Goal: Task Accomplishment & Management: Complete application form

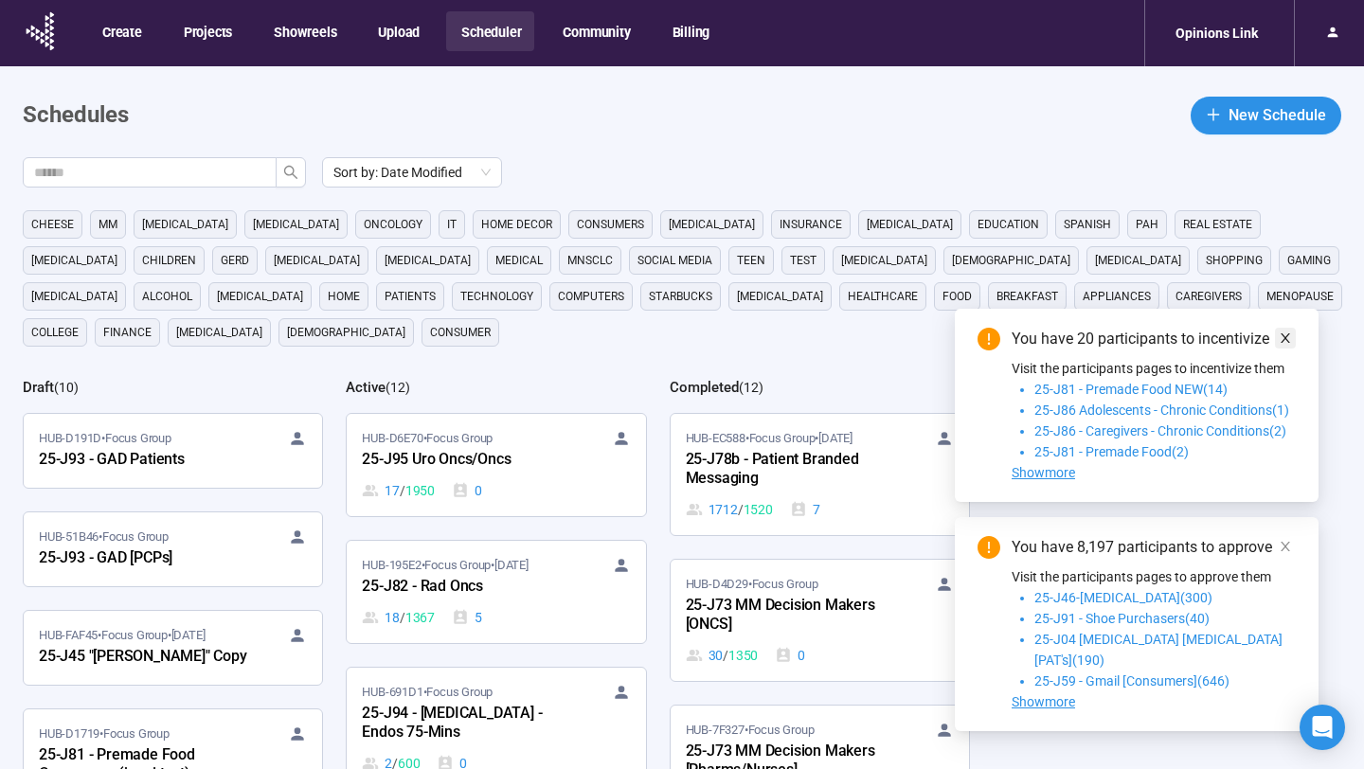
click at [1285, 345] on icon "close" at bounding box center [1284, 337] width 13 height 13
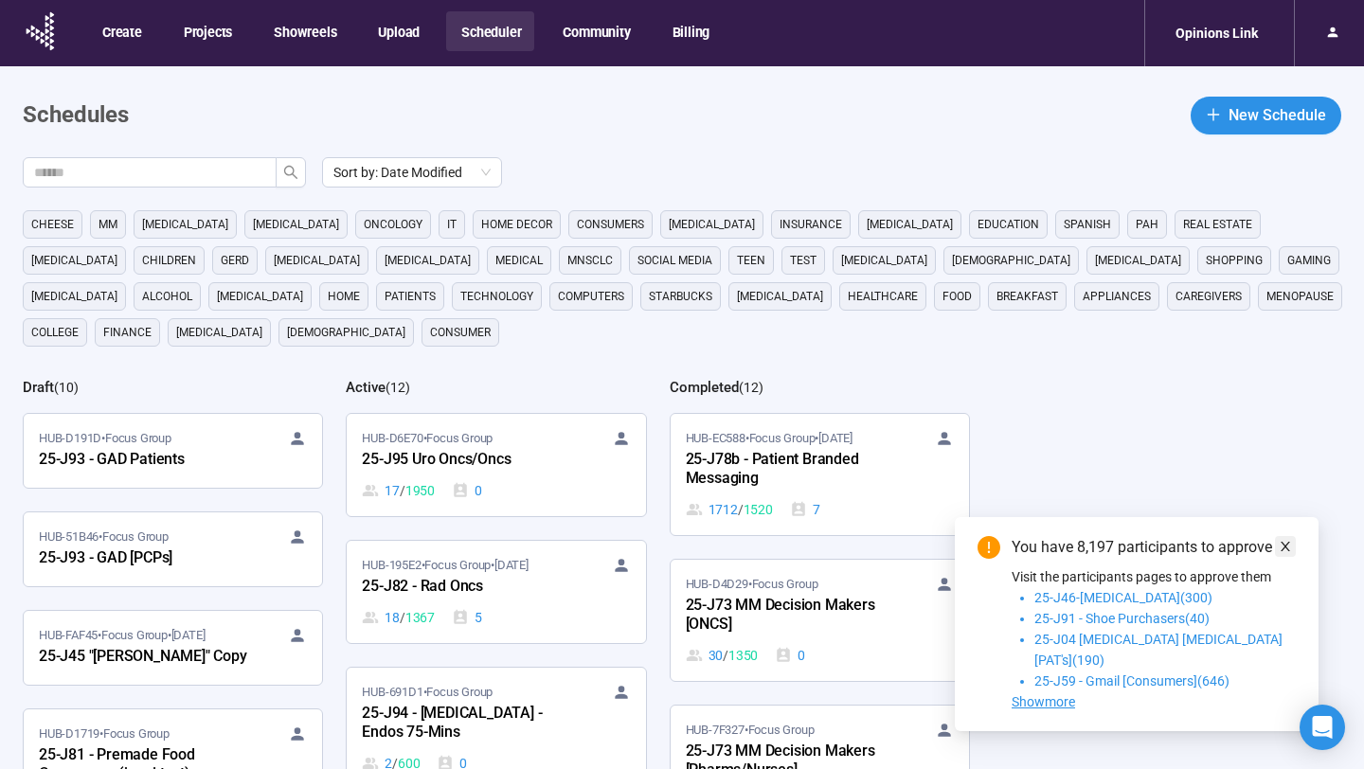
click at [1294, 557] on link at bounding box center [1285, 546] width 21 height 21
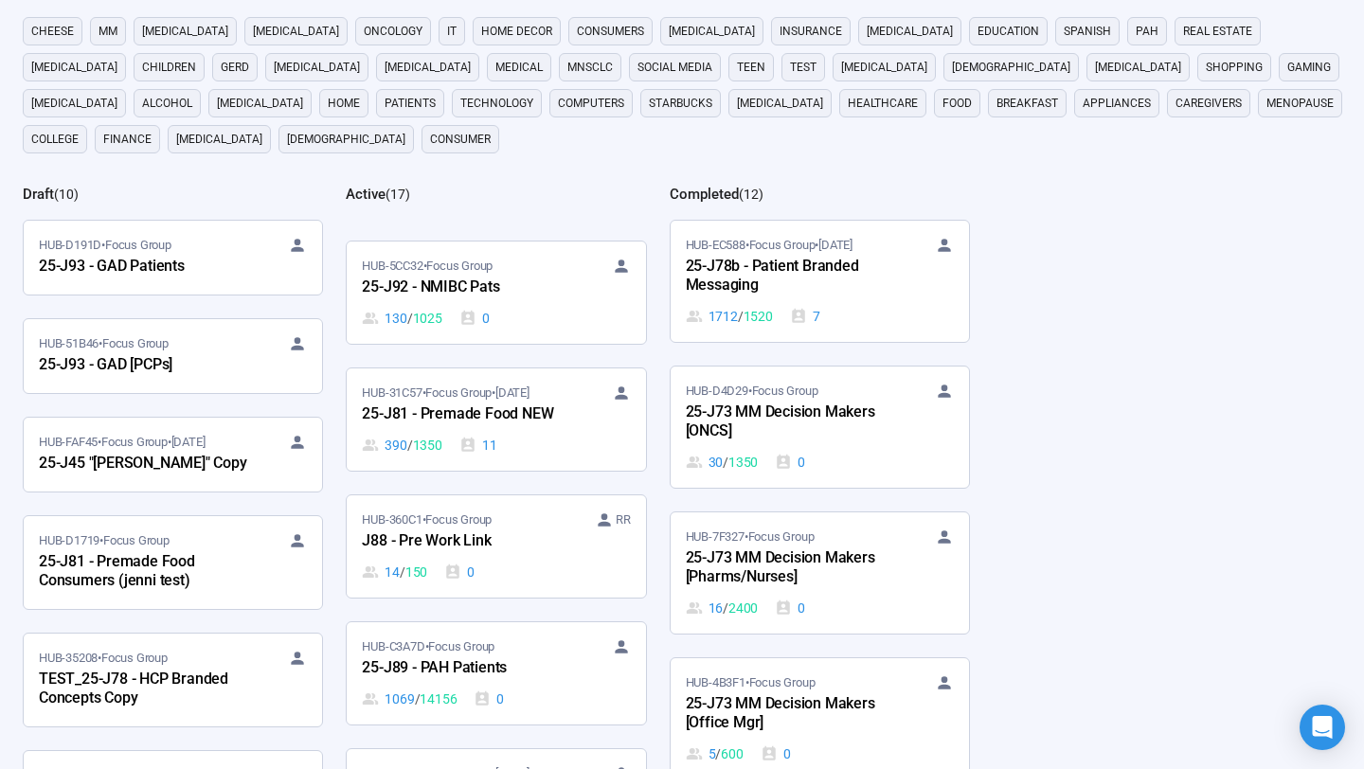
scroll to position [952, 0]
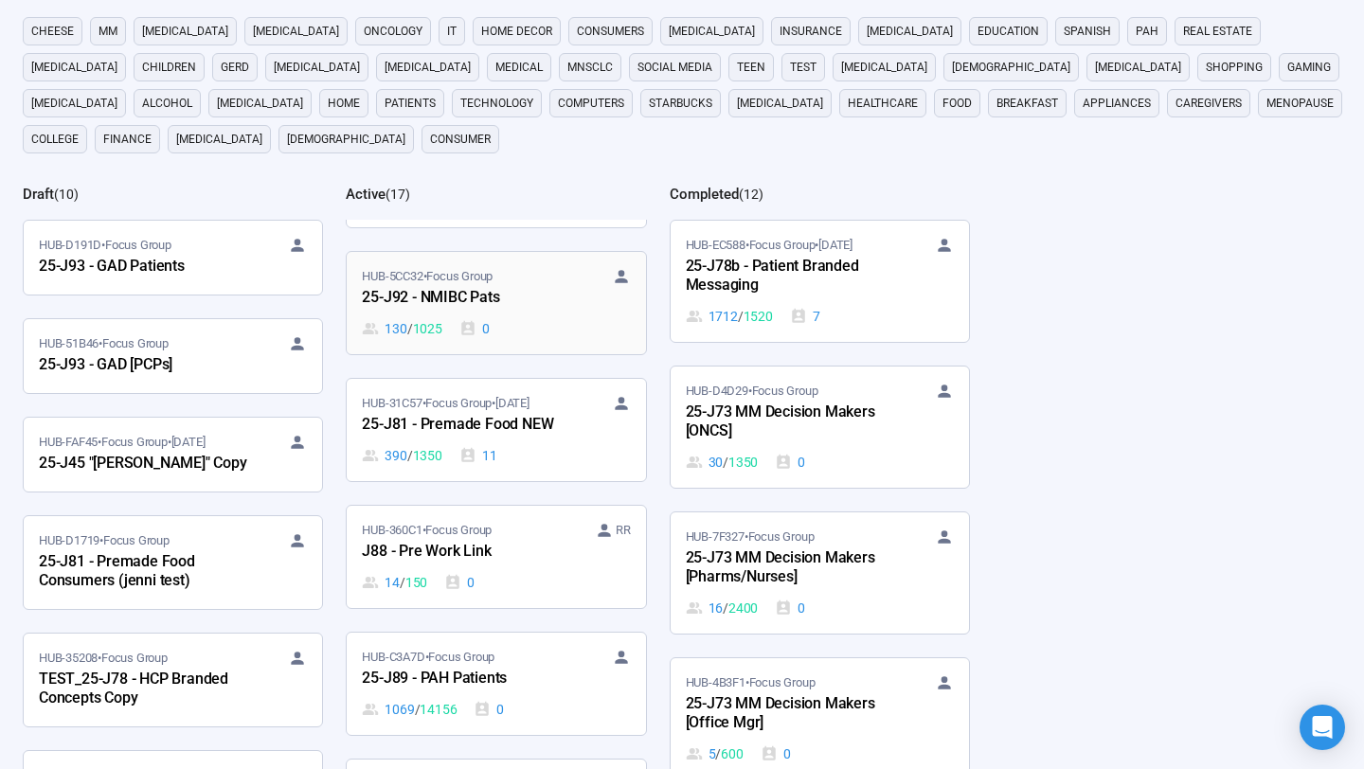
click at [536, 310] on div "25-J92 - NMIBC Pats" at bounding box center [466, 298] width 208 height 25
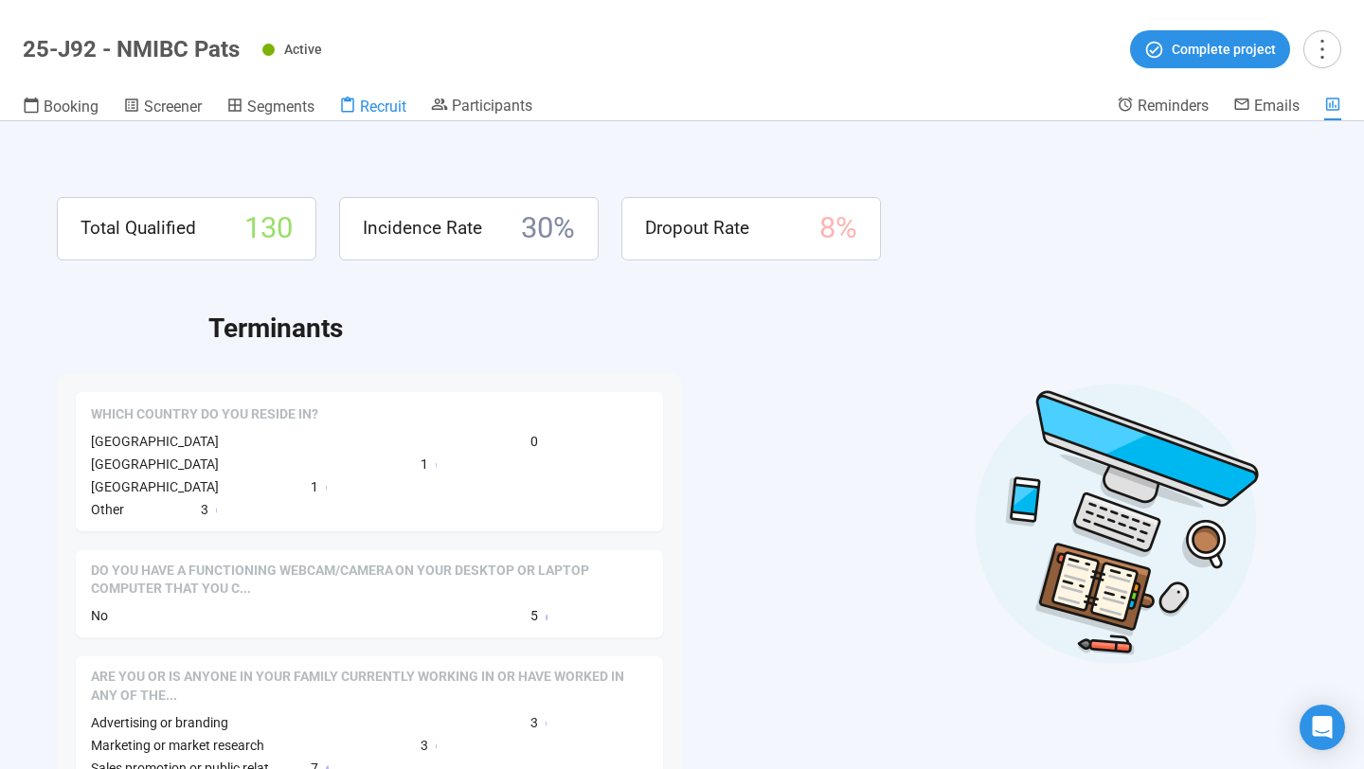
click at [378, 110] on span "Recruit" at bounding box center [383, 107] width 46 height 18
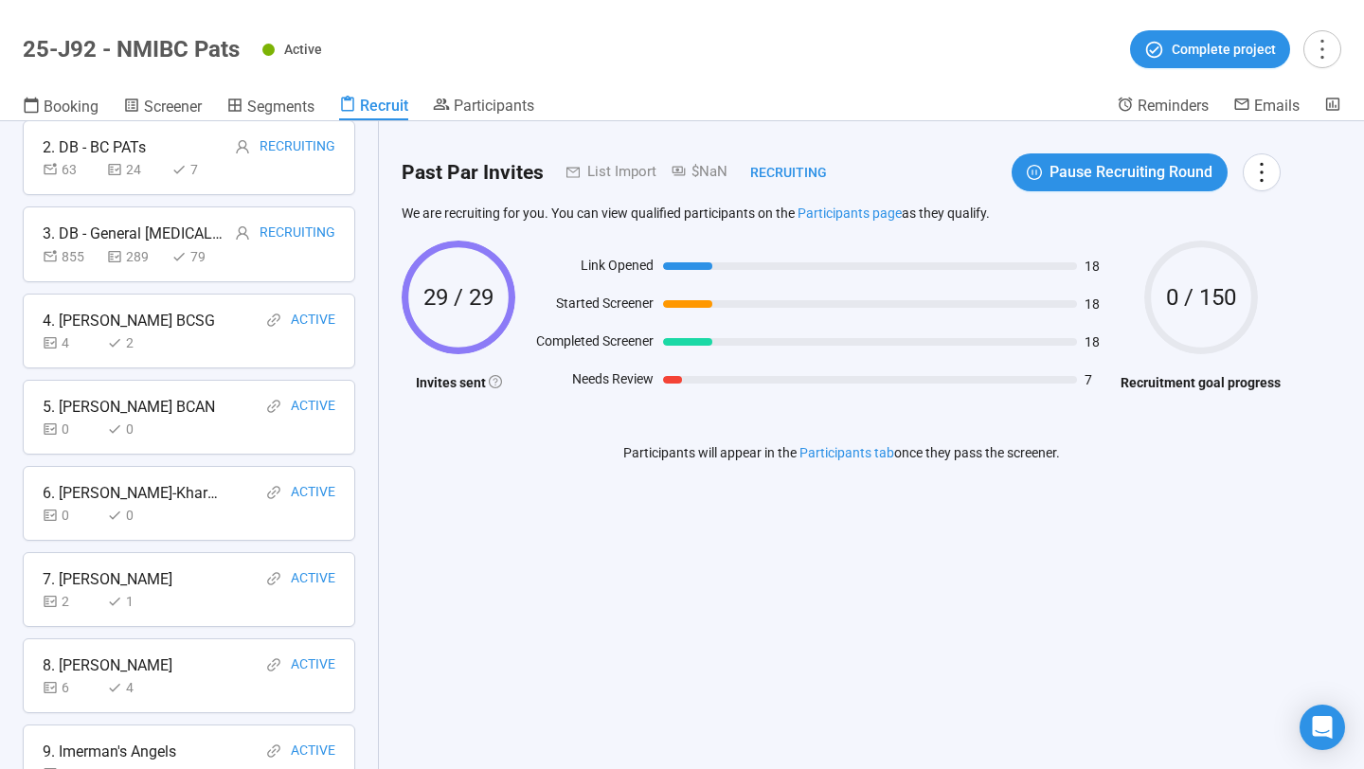
scroll to position [408, 0]
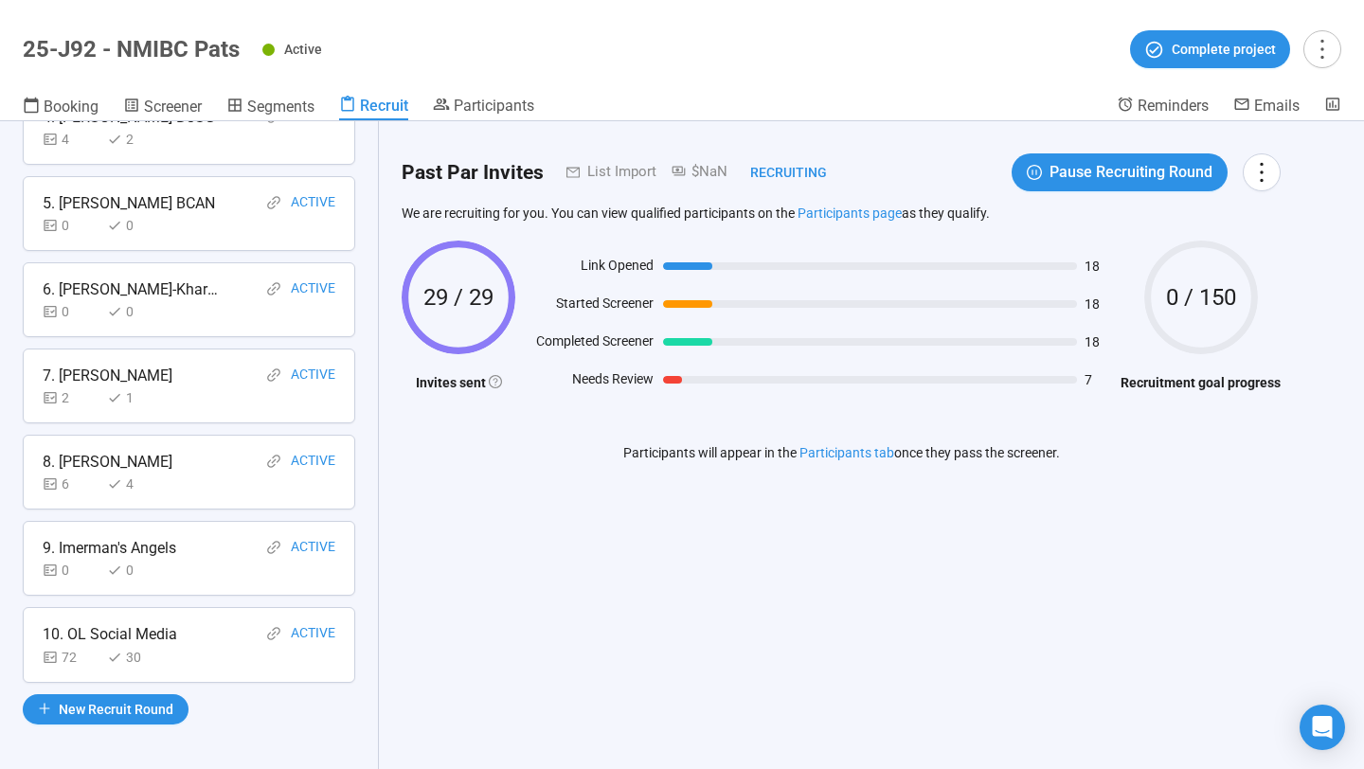
click at [179, 634] on div "10. OL Social Media Active" at bounding box center [189, 634] width 293 height 24
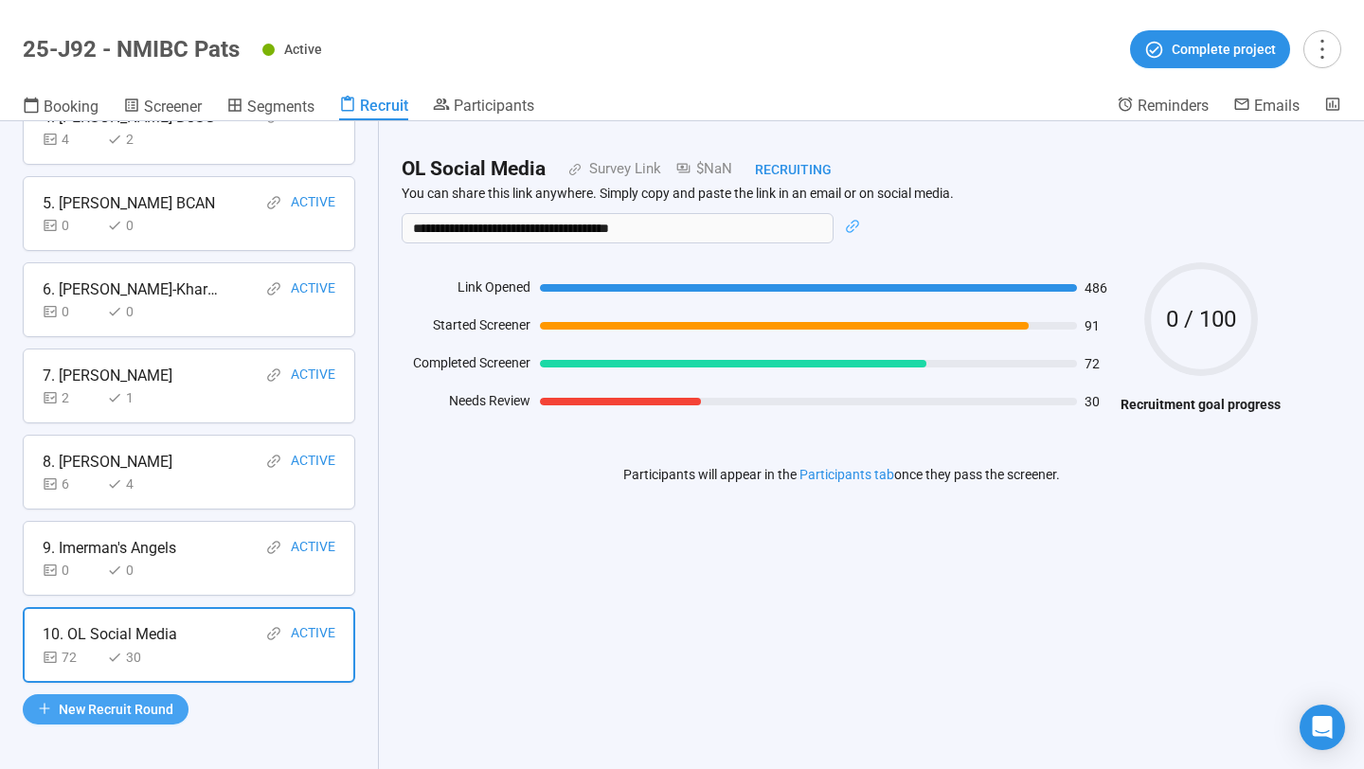
click at [128, 716] on span "New Recruit Round" at bounding box center [116, 709] width 115 height 21
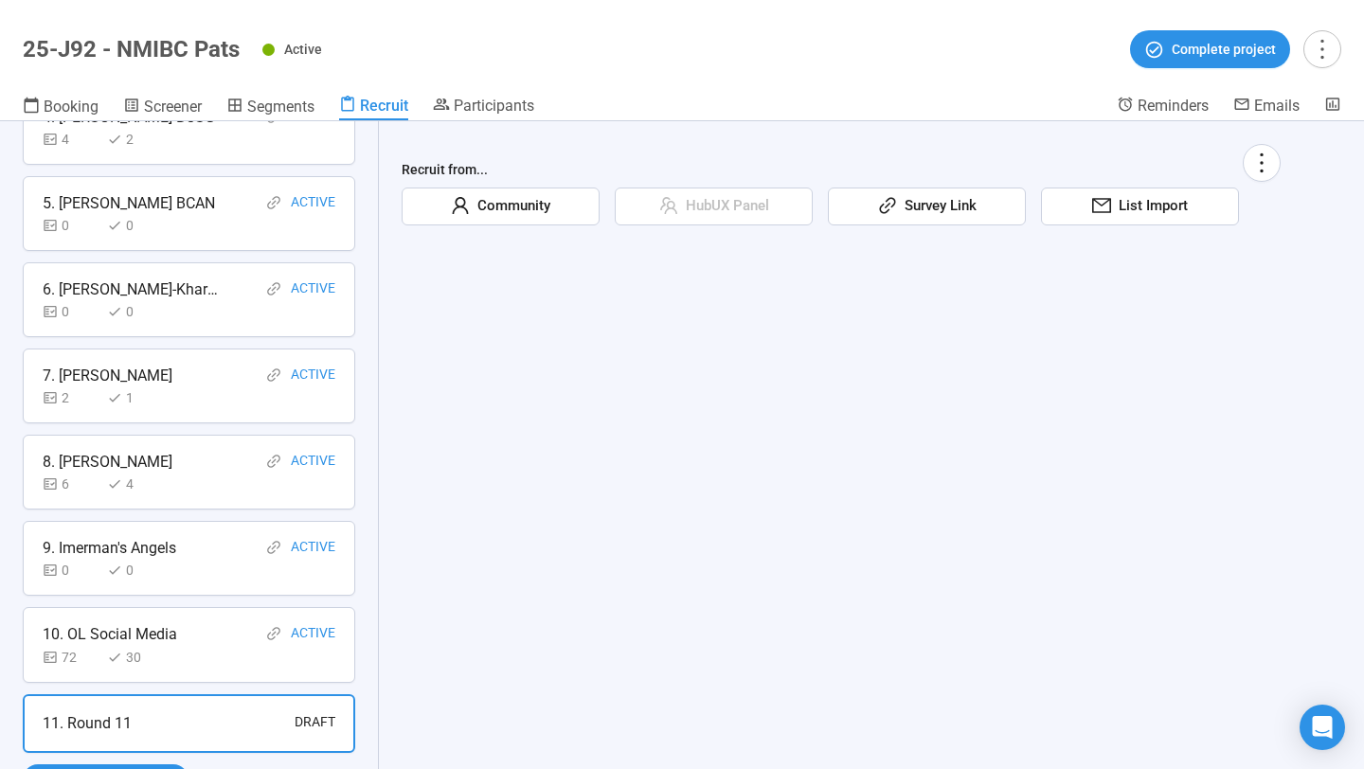
scroll to position [478, 0]
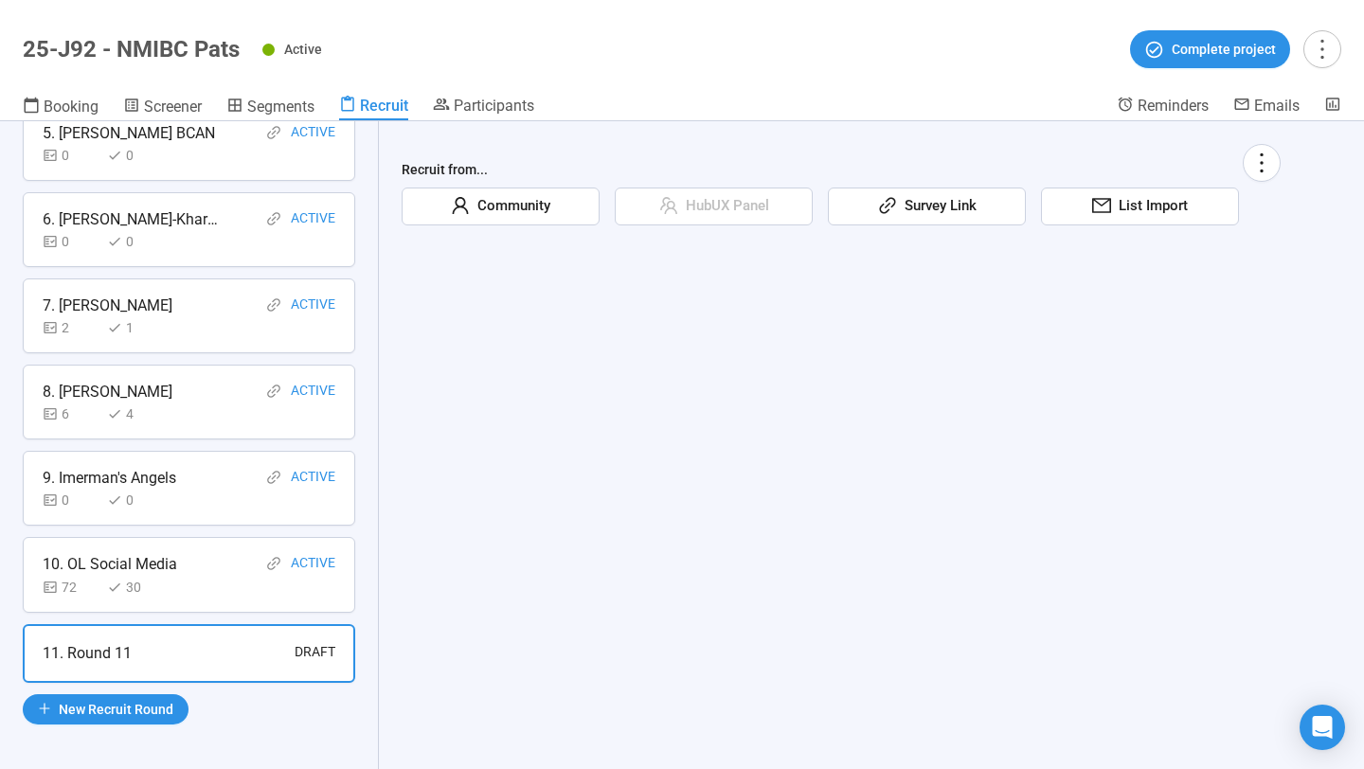
click at [878, 208] on icon "link" at bounding box center [887, 205] width 19 height 19
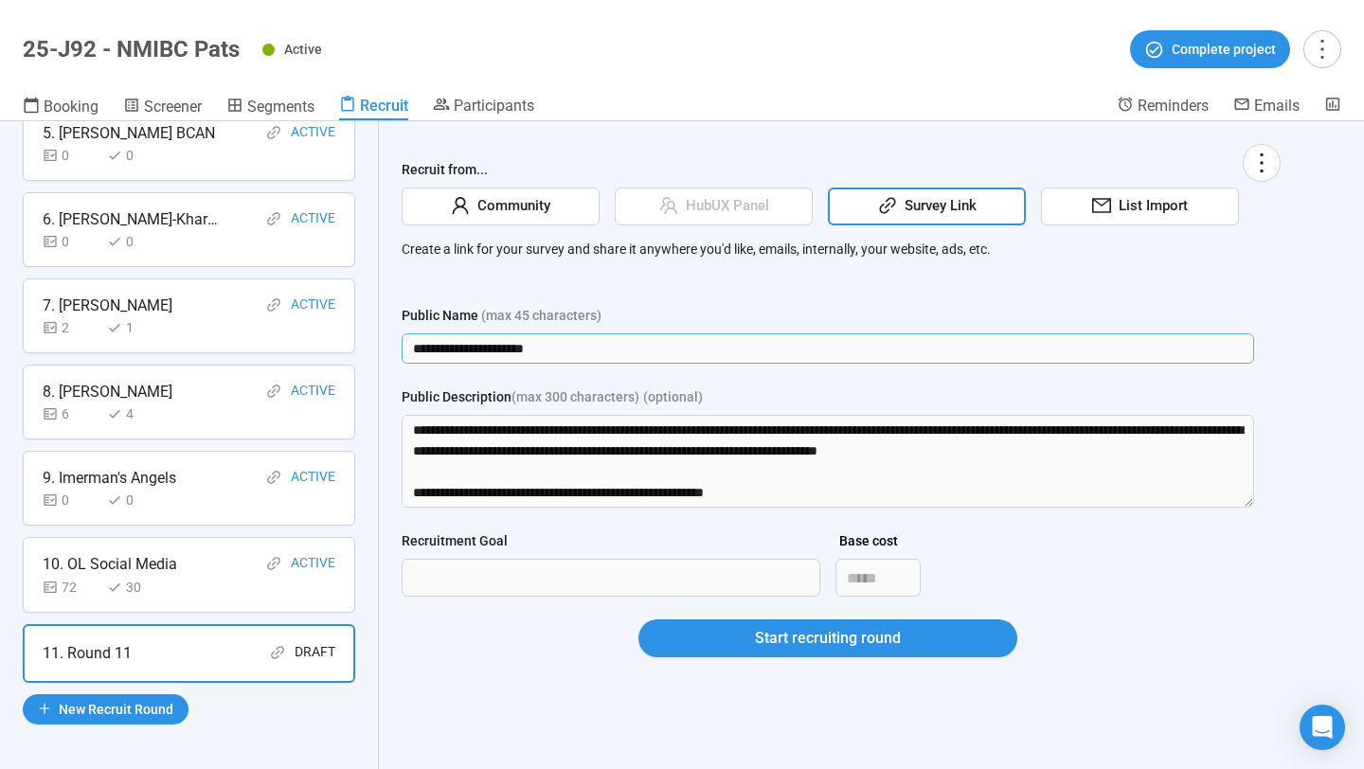
drag, startPoint x: 588, startPoint y: 340, endPoint x: 350, endPoint y: 352, distance: 238.0
click at [350, 352] on div "**********" at bounding box center [682, 445] width 1364 height 648
type input "**********"
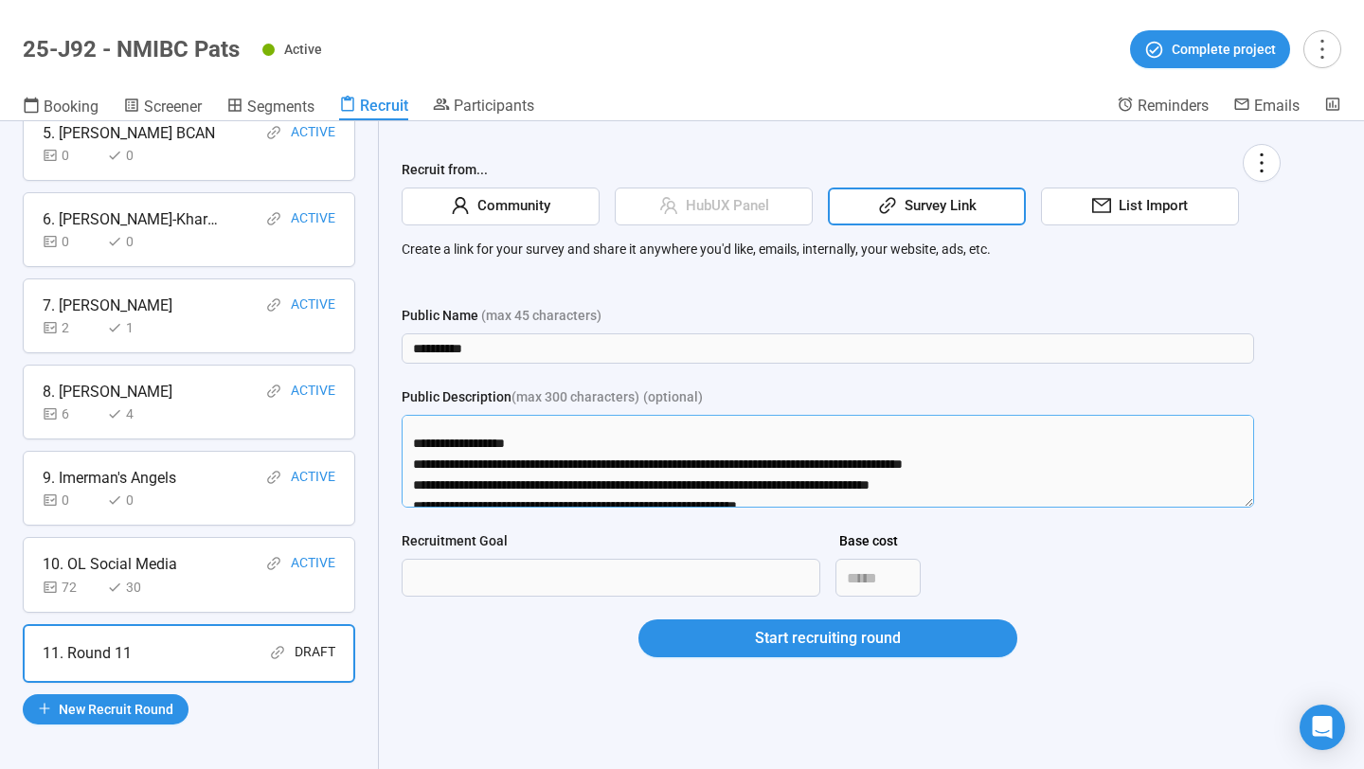
scroll to position [396, 0]
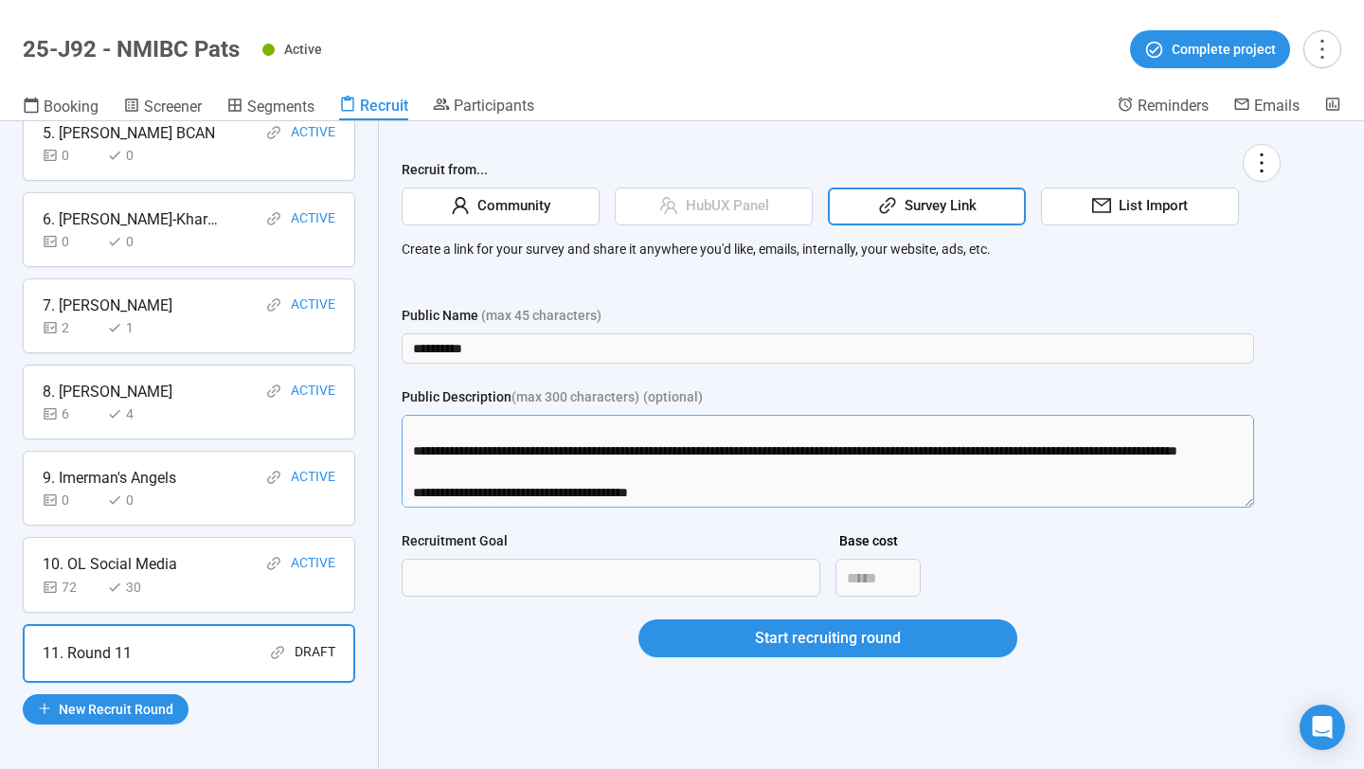
drag, startPoint x: 413, startPoint y: 426, endPoint x: 670, endPoint y: 521, distance: 274.4
click at [670, 521] on form "**********" at bounding box center [828, 492] width 852 height 375
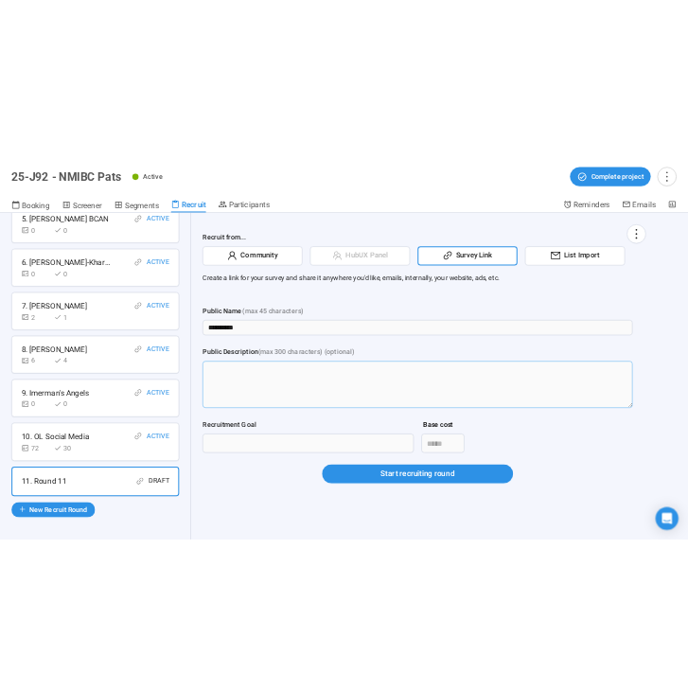
scroll to position [0, 0]
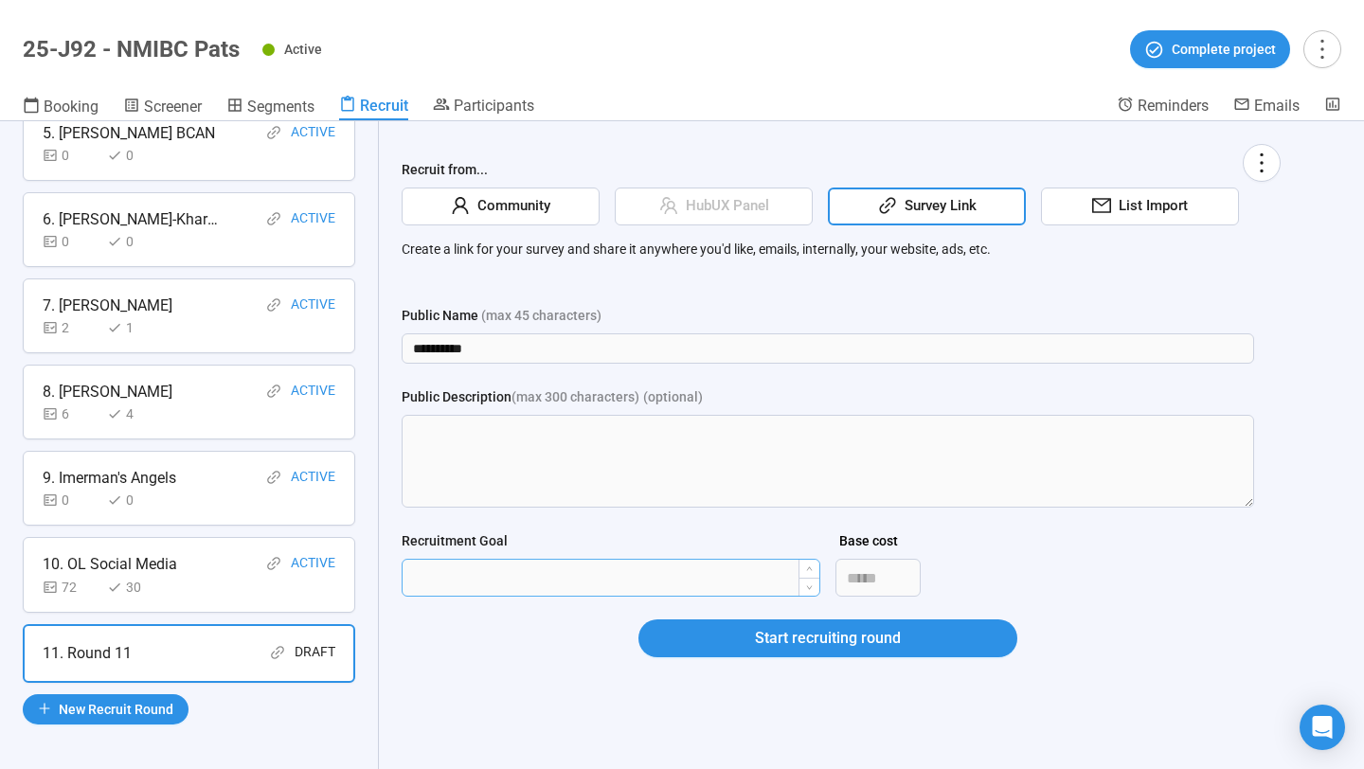
click at [591, 572] on input "Recruitment Goal" at bounding box center [610, 578] width 417 height 36
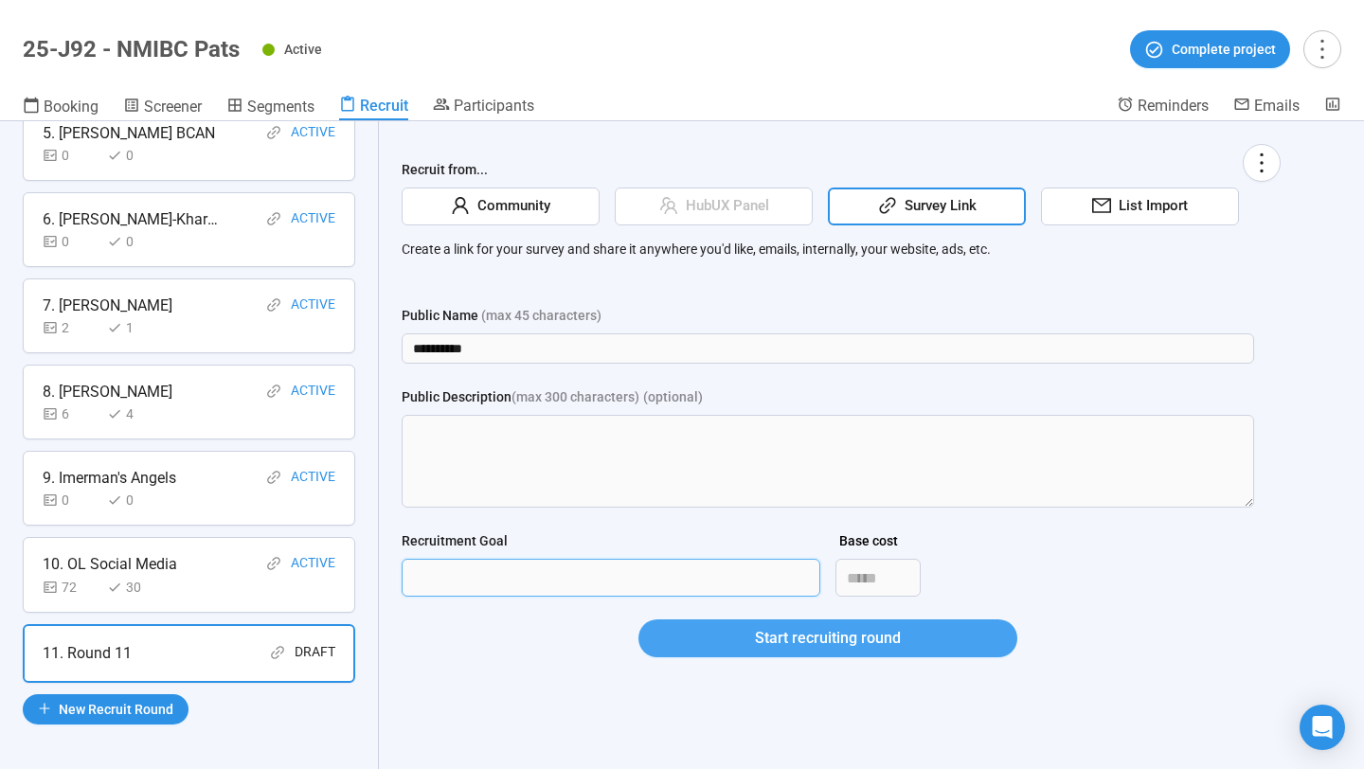
type input "***"
click at [663, 640] on button "Start recruiting round" at bounding box center [827, 638] width 379 height 38
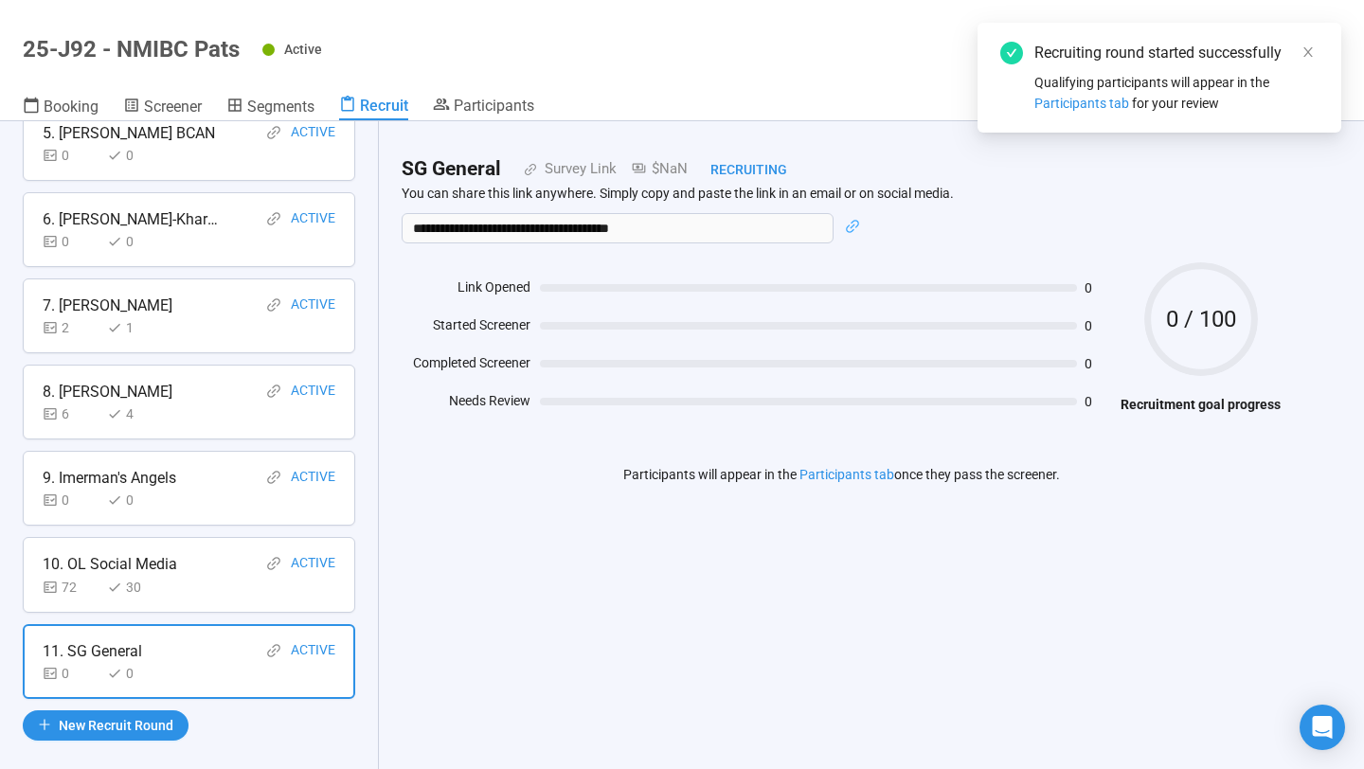
click at [170, 406] on div "6 4" at bounding box center [189, 413] width 293 height 21
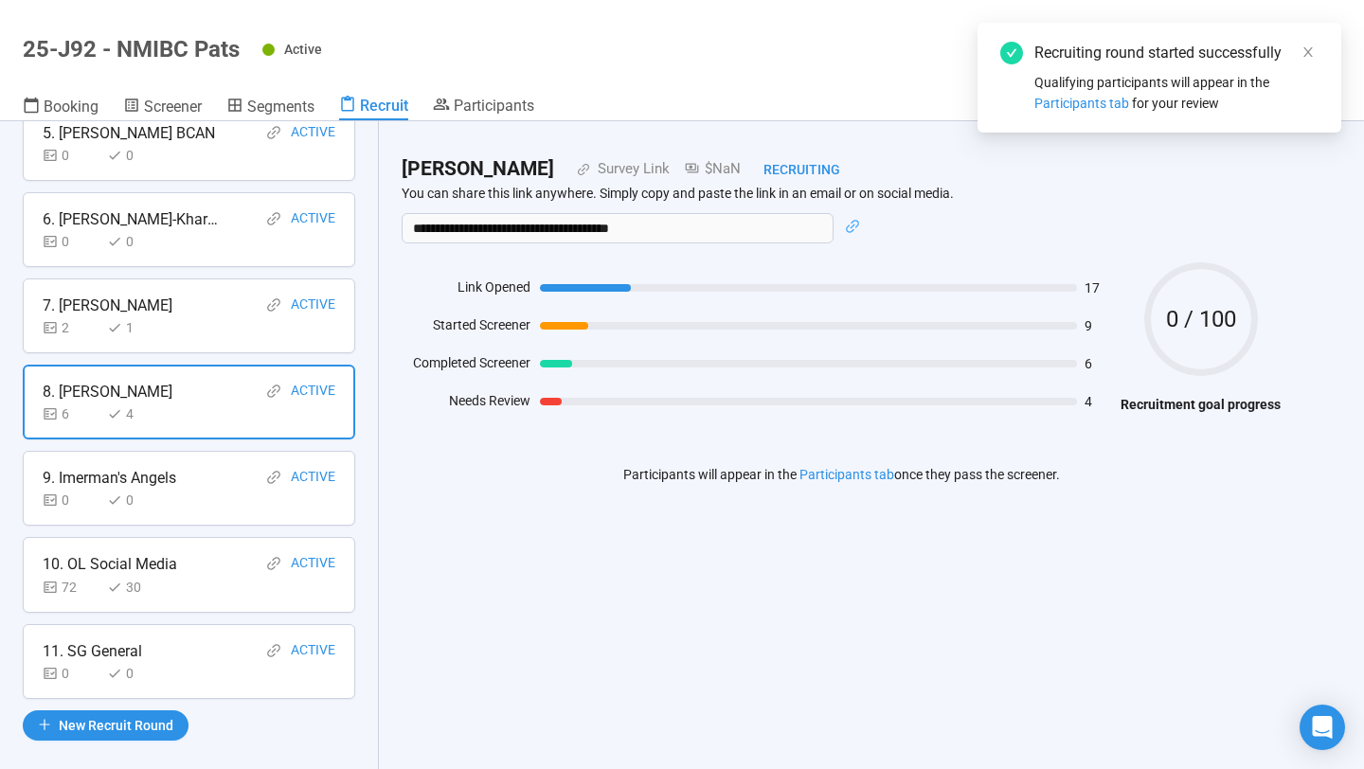
click at [204, 582] on div "72 30" at bounding box center [189, 587] width 293 height 21
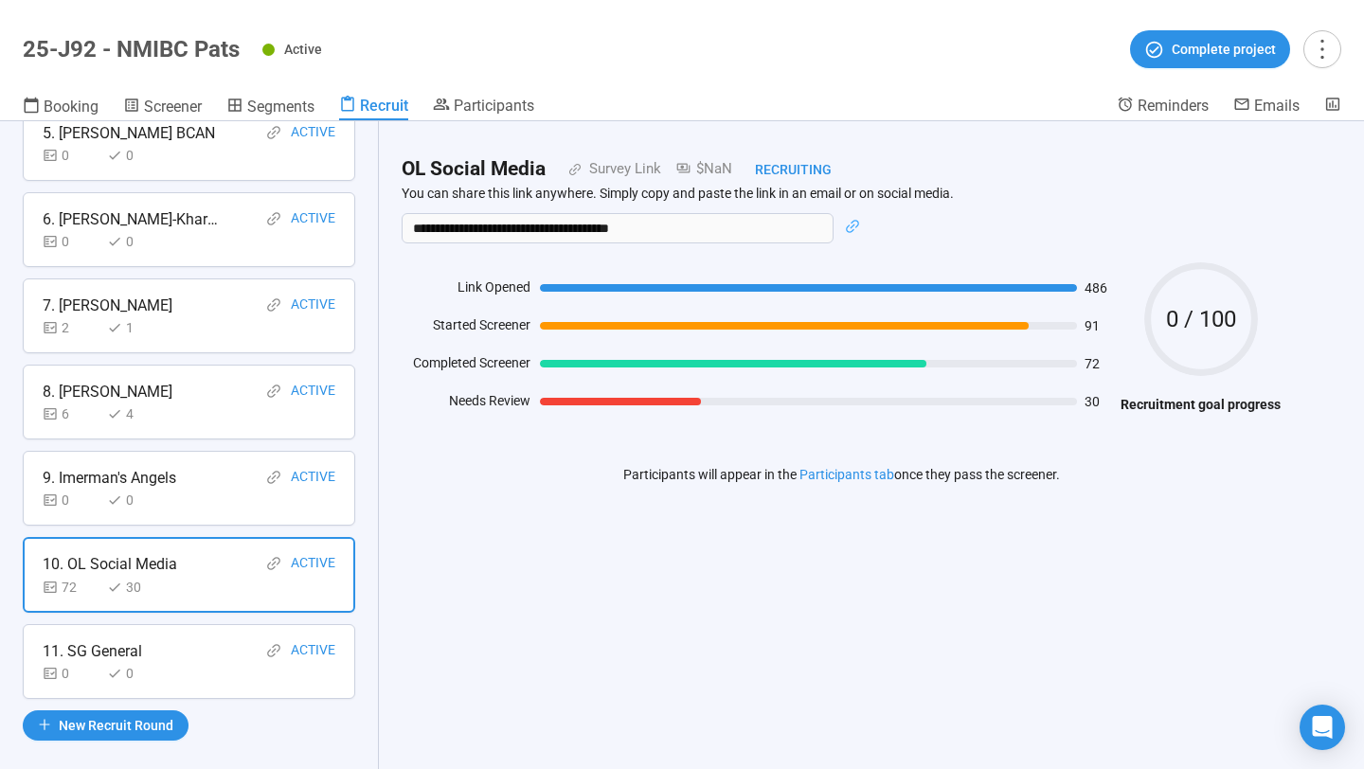
click at [204, 651] on div "11. SG General Active" at bounding box center [189, 651] width 293 height 24
